Goal: Task Accomplishment & Management: Use online tool/utility

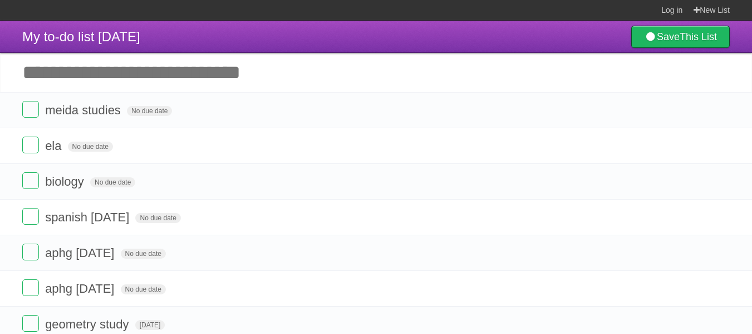
click at [338, 71] on input "Add another task" at bounding box center [376, 72] width 752 height 39
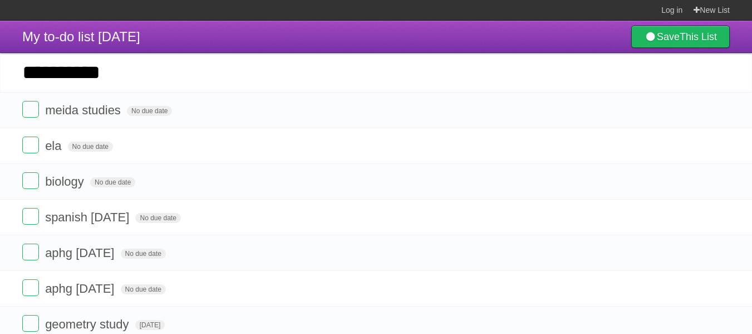
type input "**********"
click input "*********" at bounding box center [0, 0] width 0 height 0
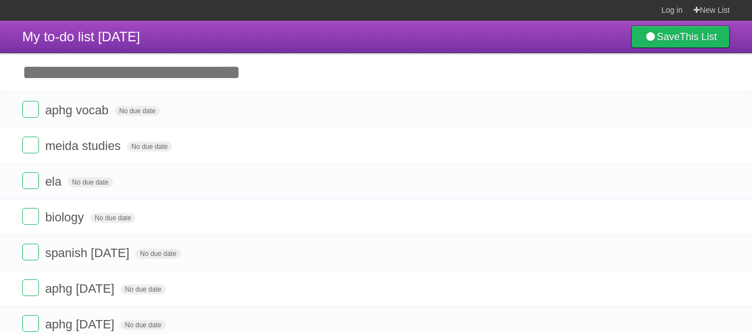
click at [38, 267] on li "spanish [DATE] No due date White Red Blue Green Purple Orange" at bounding box center [376, 252] width 752 height 36
click at [24, 218] on label at bounding box center [30, 216] width 17 height 17
click at [27, 111] on label at bounding box center [30, 109] width 17 height 17
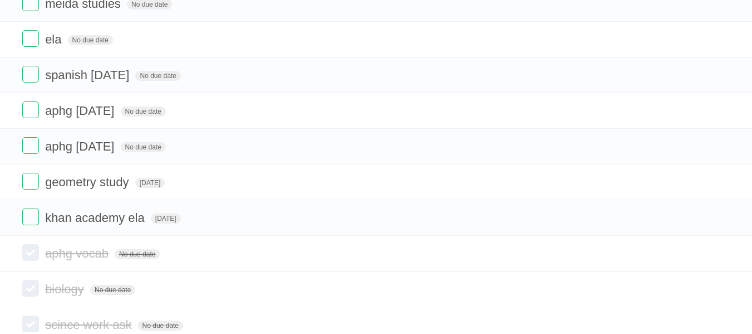
scroll to position [261, 0]
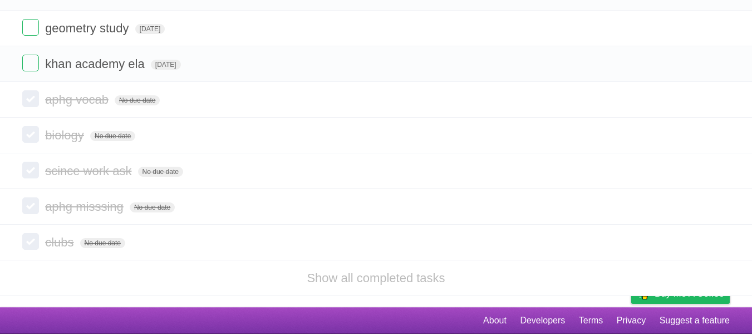
click at [27, 135] on label at bounding box center [30, 134] width 17 height 17
click at [722, 173] on icon at bounding box center [720, 171] width 16 height 18
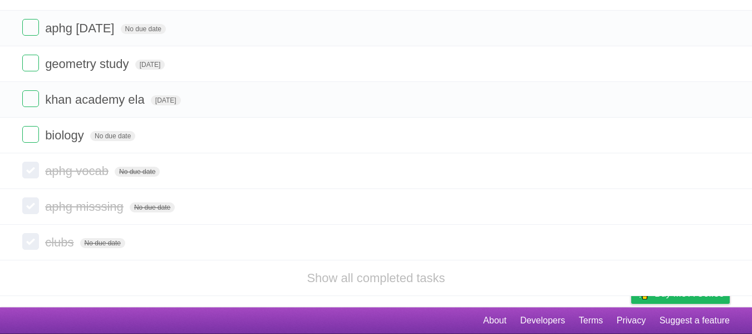
click at [721, 209] on icon at bounding box center [720, 206] width 16 height 18
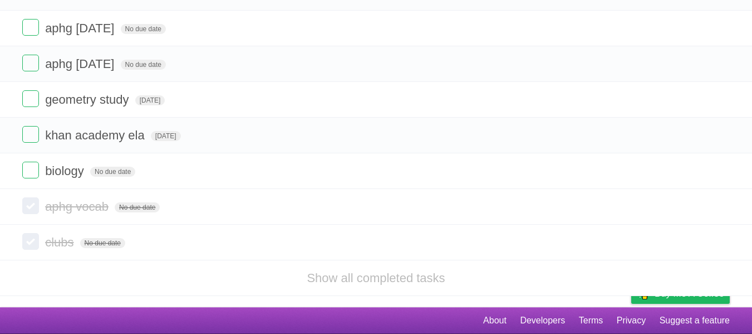
click at [718, 239] on icon at bounding box center [720, 242] width 16 height 18
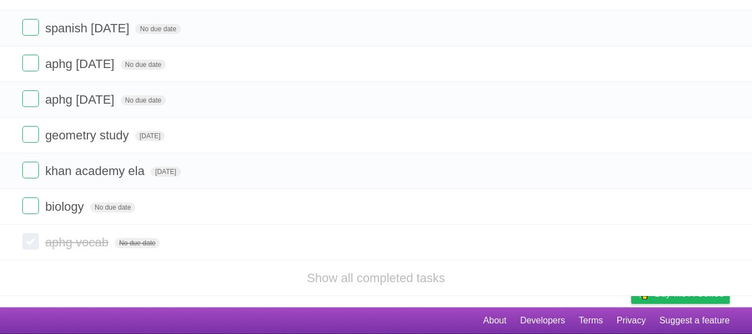
scroll to position [154, 0]
click at [60, 264] on li "Show all completed tasks" at bounding box center [376, 278] width 752 height 36
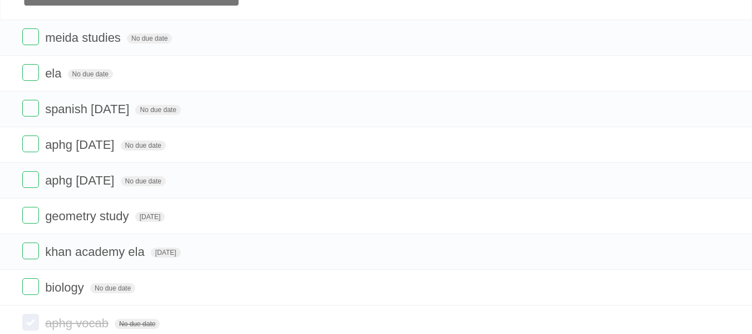
scroll to position [74, 0]
